Goal: Information Seeking & Learning: Check status

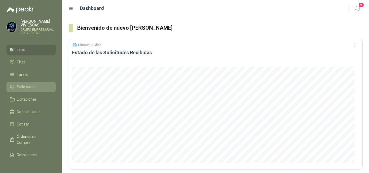
click at [25, 86] on span "Solicitudes" at bounding box center [26, 87] width 19 height 6
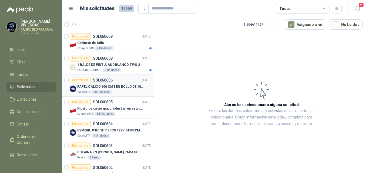
scroll to position [27, 0]
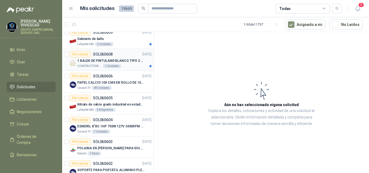
click at [100, 60] on p "1 BALDE DE PINTULAND BLANCO TIPO 2 DE 2.5 GLS" at bounding box center [110, 60] width 67 height 5
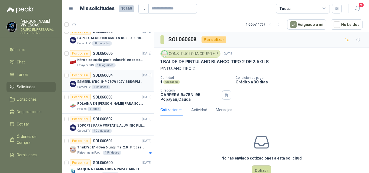
scroll to position [81, 0]
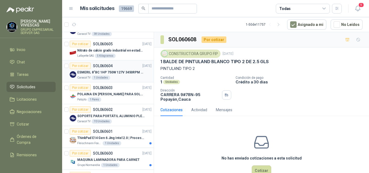
click at [101, 71] on p "ESMERIL 8"BC 1HP 750W 127V 3450RPM URREA" at bounding box center [110, 72] width 67 height 5
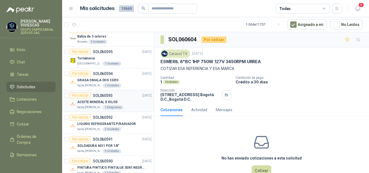
scroll to position [297, 0]
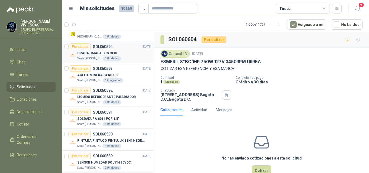
click at [107, 53] on p "GRASA OMALA DOS CERO" at bounding box center [97, 53] width 41 height 5
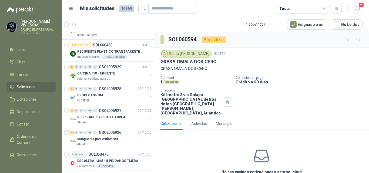
scroll to position [958, 0]
